Goal: Information Seeking & Learning: Learn about a topic

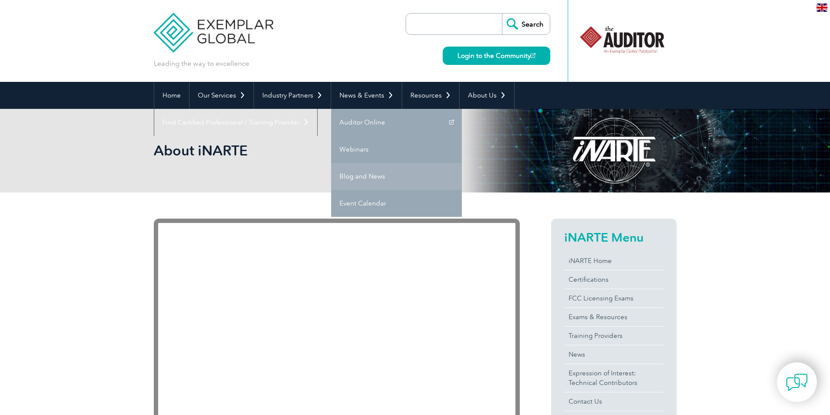
click at [369, 177] on link "Blog and News" at bounding box center [396, 176] width 131 height 27
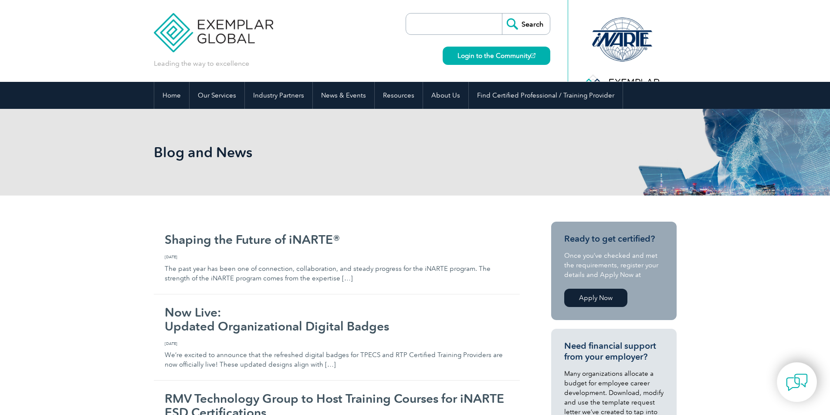
click at [369, 177] on div "Blog and News" at bounding box center [415, 152] width 523 height 87
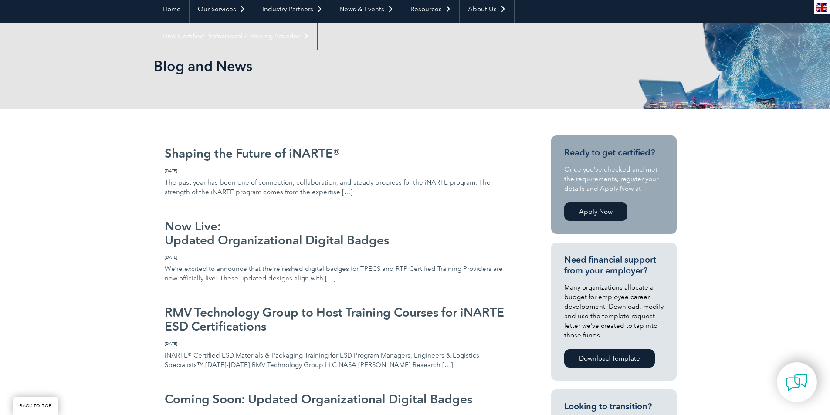
scroll to position [144, 0]
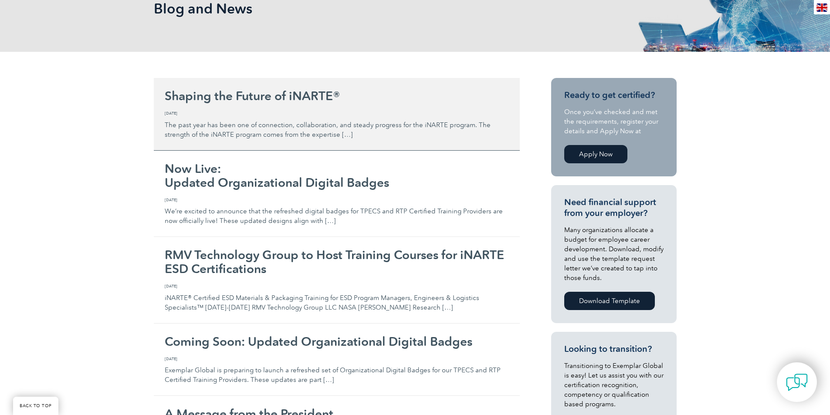
click at [302, 95] on h2 "Shaping the Future of iNARTE®" at bounding box center [337, 96] width 344 height 14
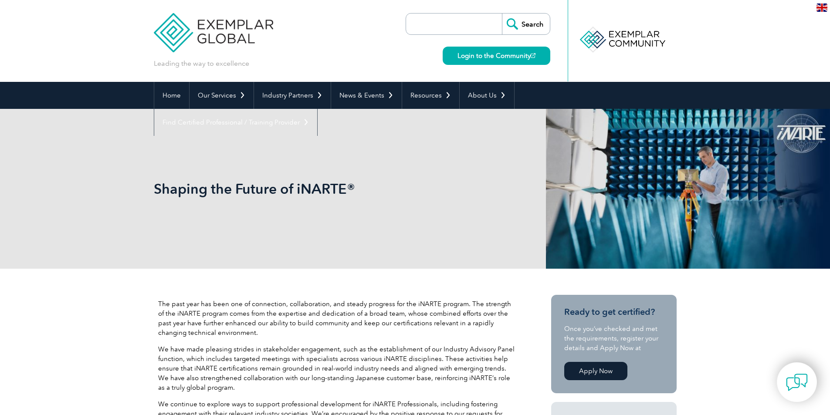
click at [819, 59] on header "Leading the way to excellence Search" at bounding box center [415, 41] width 830 height 82
drag, startPoint x: 824, startPoint y: 61, endPoint x: 824, endPoint y: 67, distance: 6.5
click at [824, 67] on header "Leading the way to excellence Search" at bounding box center [415, 41] width 830 height 82
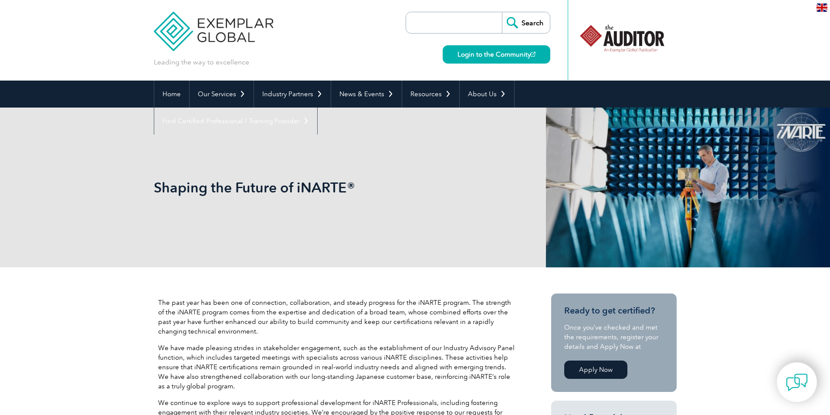
scroll to position [6, 0]
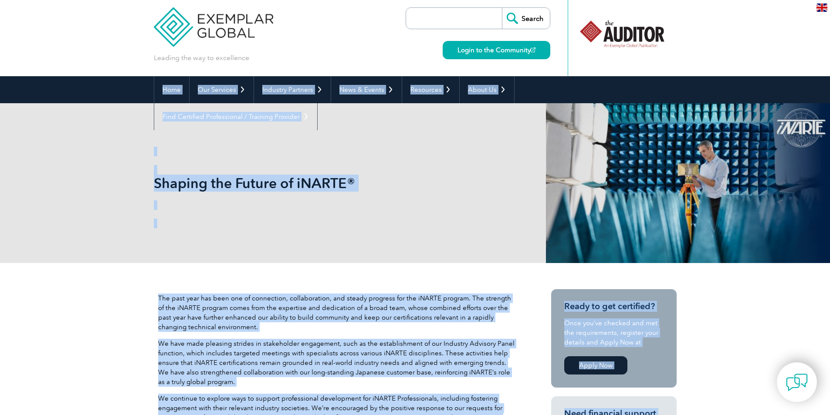
drag, startPoint x: 829, startPoint y: 99, endPoint x: 830, endPoint y: 106, distance: 7.1
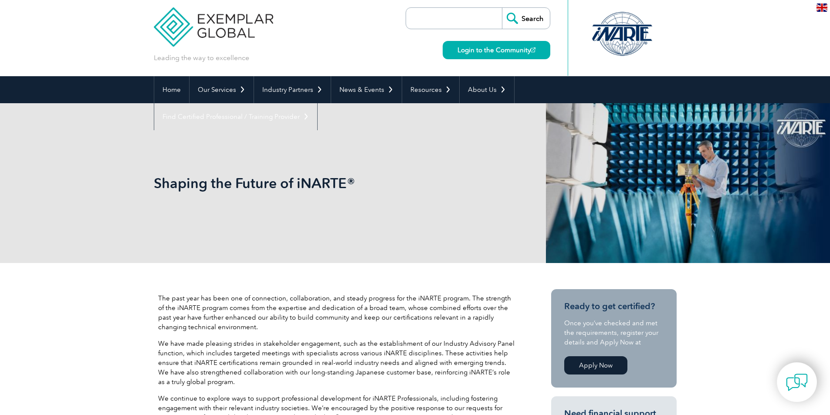
click at [800, 61] on header "Leading the way to excellence Search" at bounding box center [415, 35] width 830 height 82
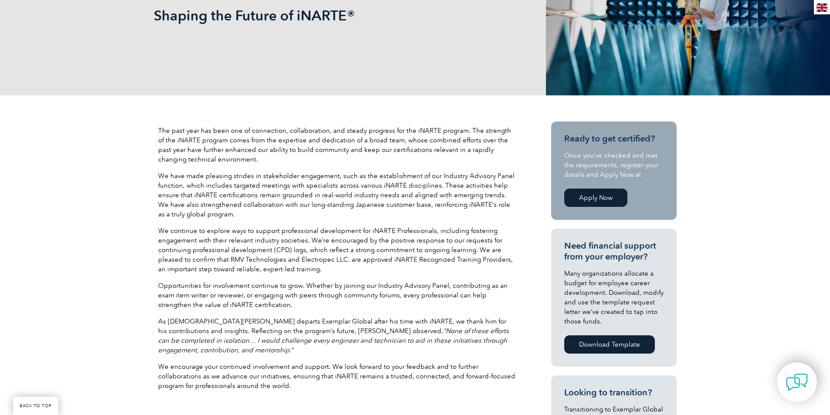
scroll to position [161, 0]
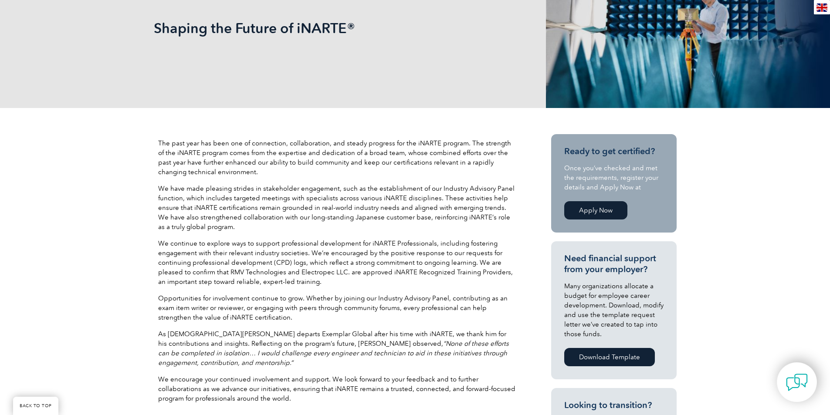
click at [816, 167] on div "The past year has been one of connection, collaboration, and steady progress fo…" at bounding box center [415, 390] width 830 height 565
click at [815, 172] on div "The past year has been one of connection, collaboration, and steady progress fo…" at bounding box center [415, 390] width 830 height 565
click at [818, 172] on div "The past year has been one of connection, collaboration, and steady progress fo…" at bounding box center [415, 390] width 830 height 565
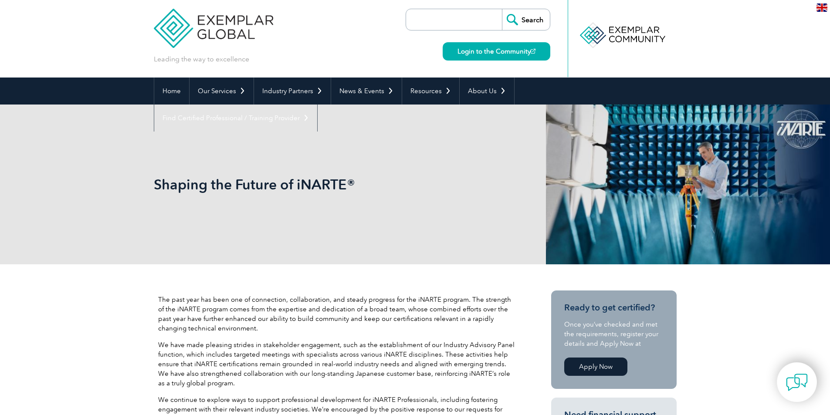
scroll to position [0, 0]
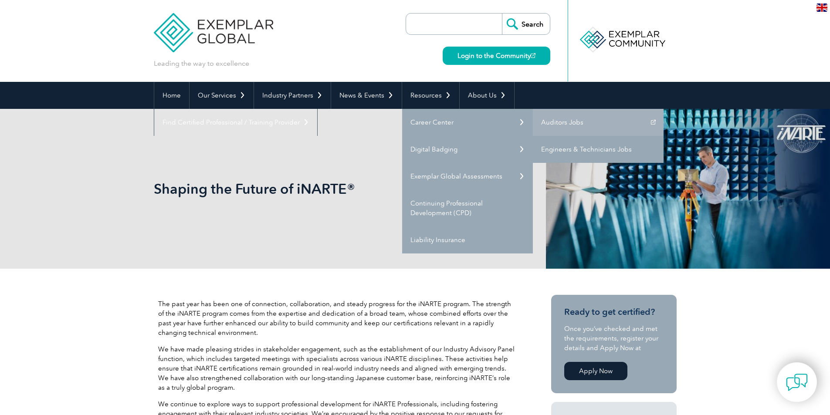
click at [556, 145] on link "Engineers & Technicians Jobs" at bounding box center [598, 149] width 131 height 27
click at [556, 149] on link "Engineers & Technicians Jobs" at bounding box center [598, 149] width 131 height 27
click at [555, 145] on link "Engineers & Technicians Jobs" at bounding box center [598, 149] width 131 height 27
click at [581, 146] on link "Engineers & Technicians Jobs" at bounding box center [598, 149] width 131 height 27
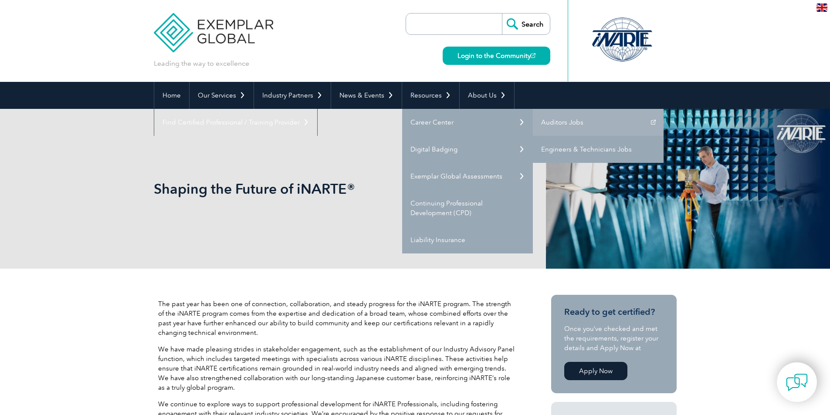
click at [581, 146] on link "Engineers & Technicians Jobs" at bounding box center [598, 149] width 131 height 27
